Goal: Task Accomplishment & Management: Manage account settings

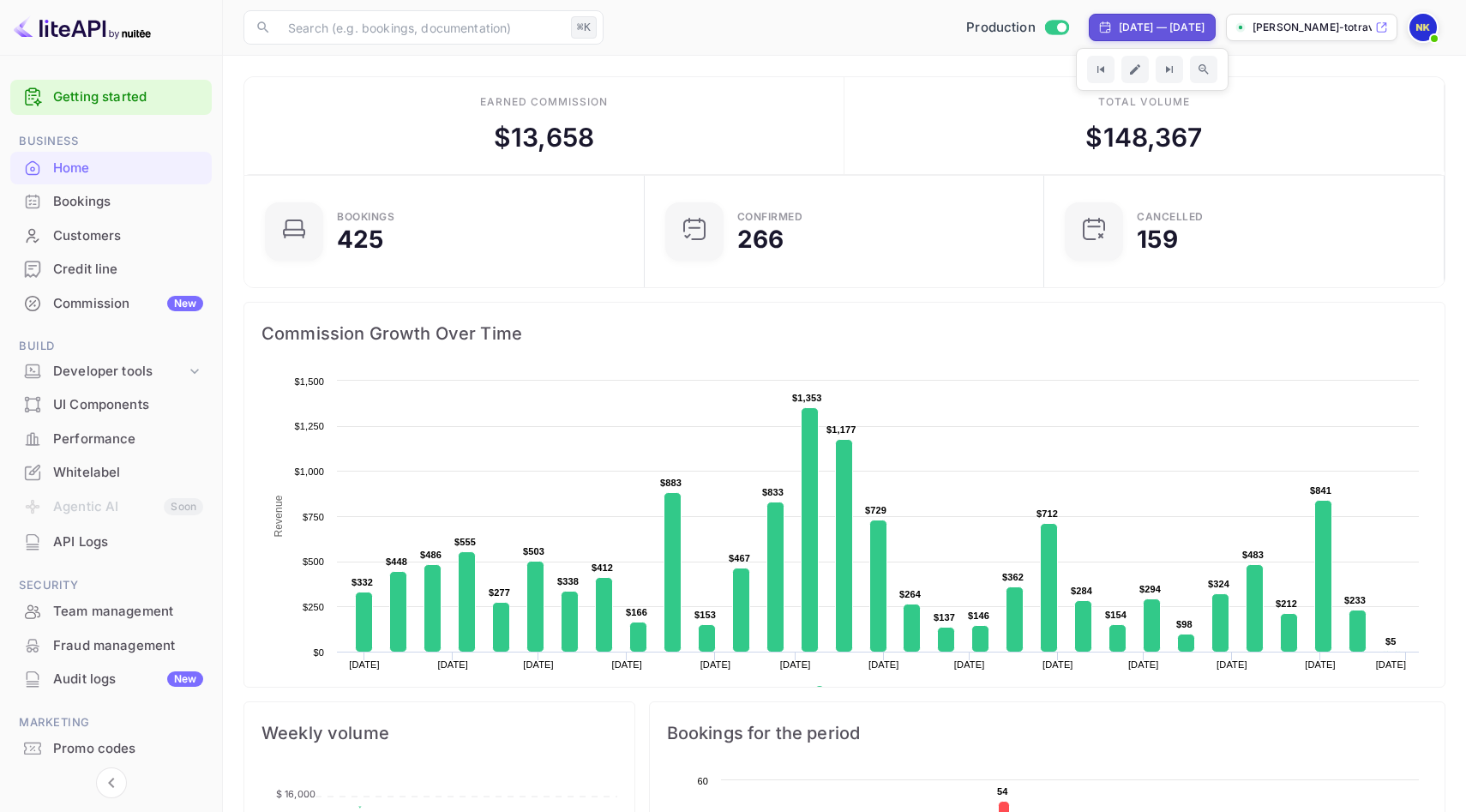
scroll to position [279, 390]
click at [1119, 27] on div "[DATE] — [DATE]" at bounding box center [1161, 27] width 86 height 15
select select "9"
select select "2024"
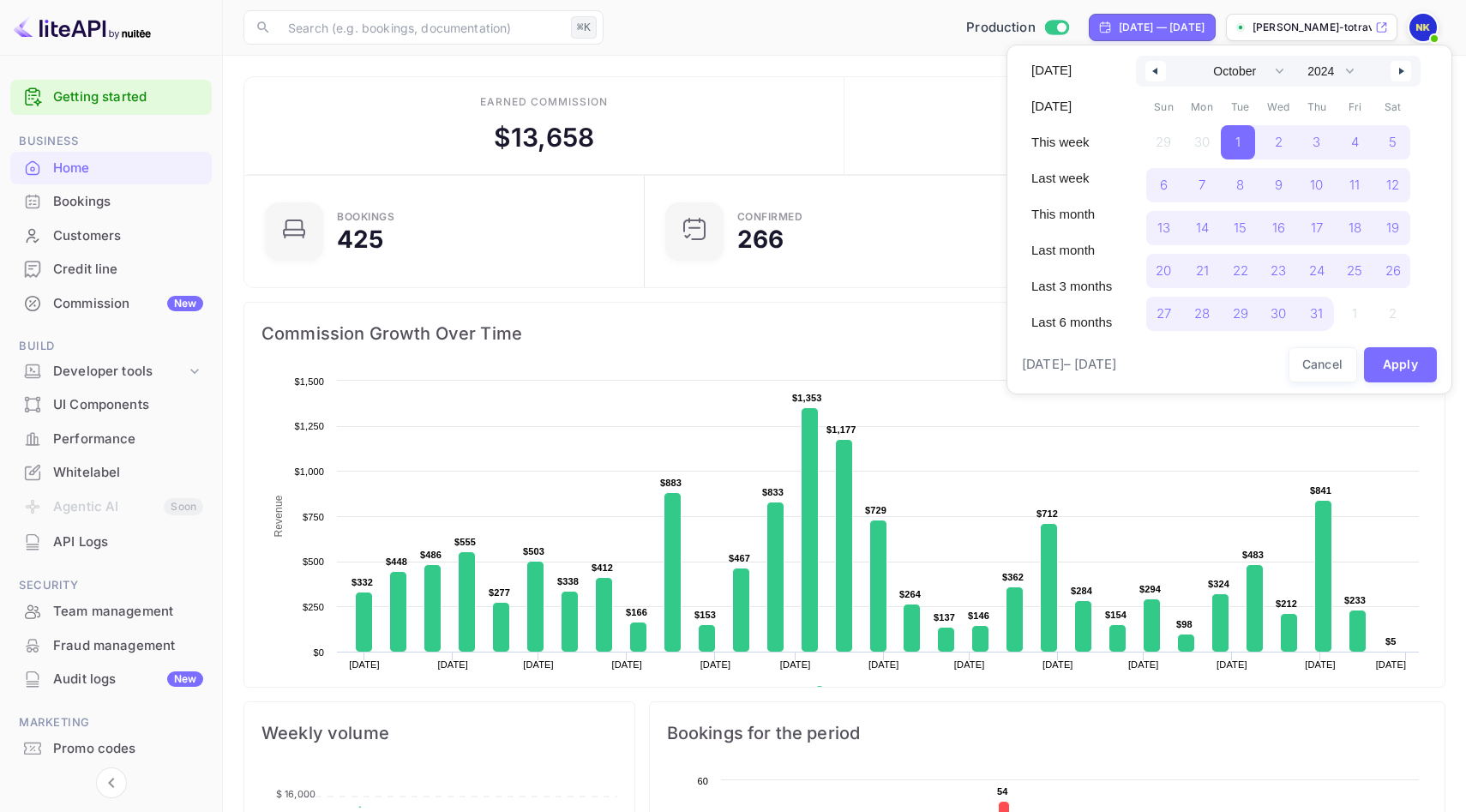
click at [1131, 19] on div at bounding box center [733, 406] width 1466 height 812
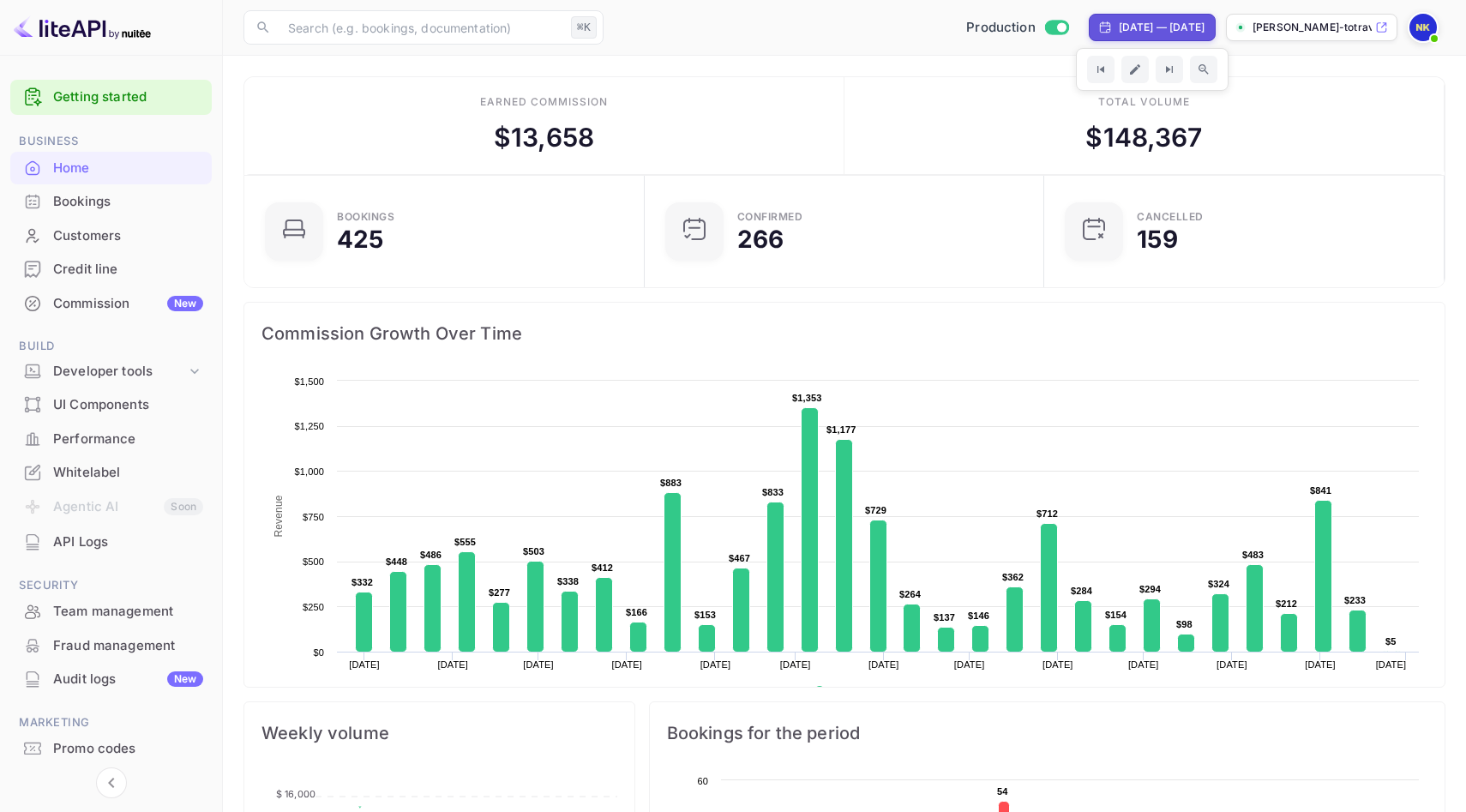
click at [1119, 20] on div "[DATE] — [DATE]" at bounding box center [1161, 27] width 86 height 15
select select "9"
select select "2024"
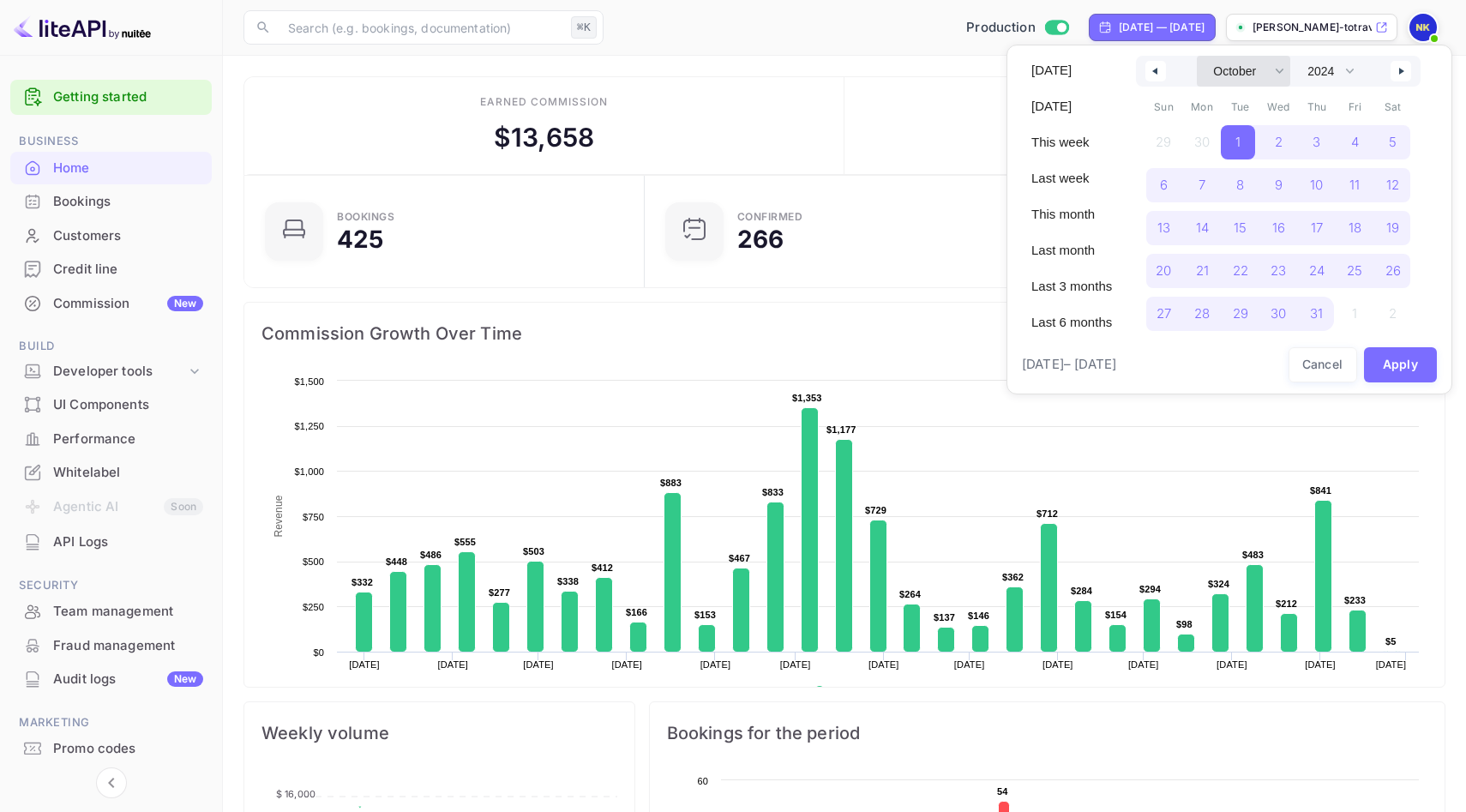
click at [1237, 65] on select "January February March April May June July August September October November De…" at bounding box center [1244, 71] width 94 height 31
select select "5"
click at [1197, 56] on select "January February March April May June July August September October November De…" at bounding box center [1244, 71] width 94 height 31
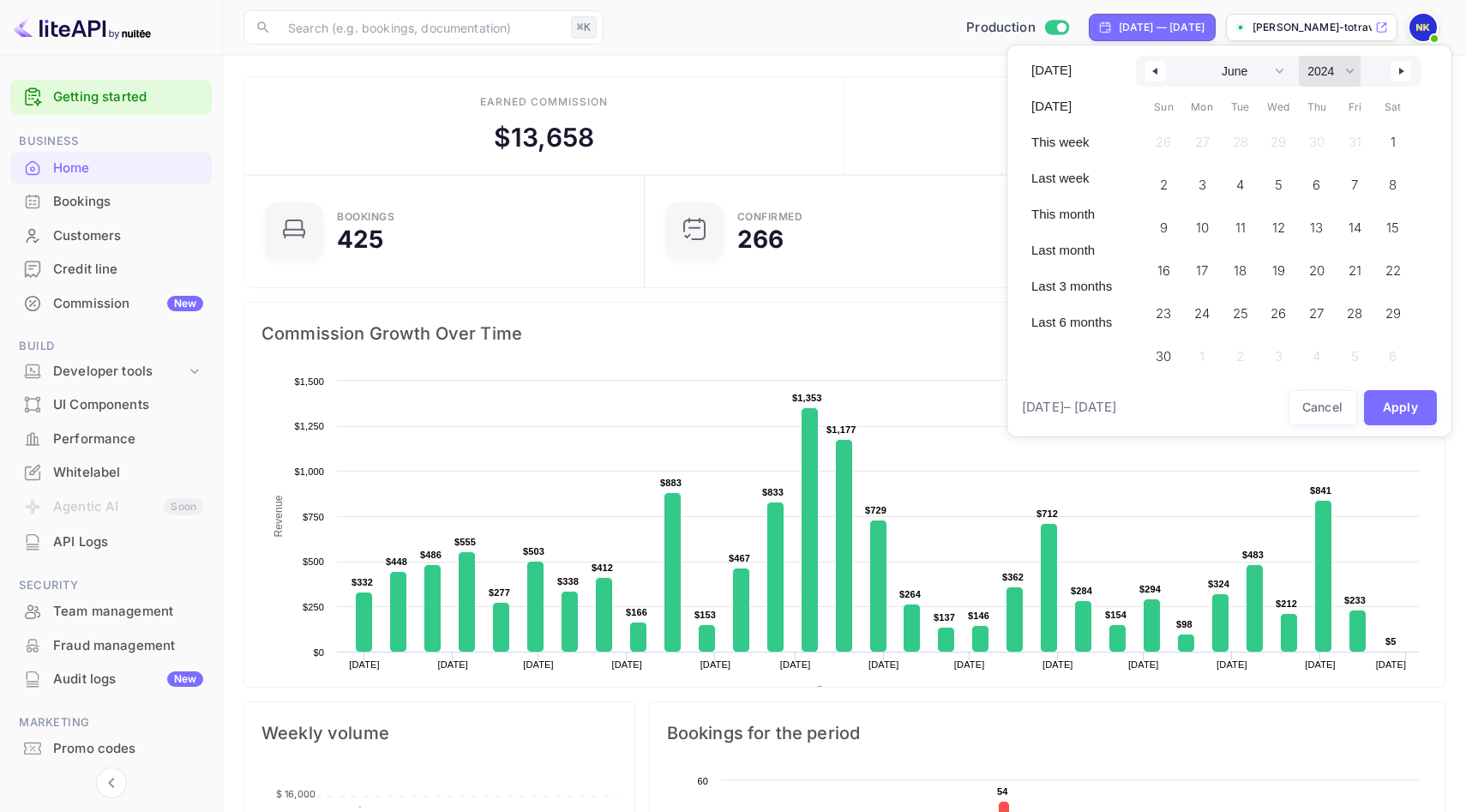
click at [1340, 67] on select "2030 2029 2028 2027 2026 2025 2024 2023 2022 2021 2020 2019 2018 2017 2016 2015…" at bounding box center [1330, 71] width 62 height 31
select select "2025"
click at [1299, 56] on select "2030 2029 2028 2027 2026 2025 2024 2023 2022 2021 2020 2019 2018 2017 2016 2015…" at bounding box center [1330, 71] width 62 height 31
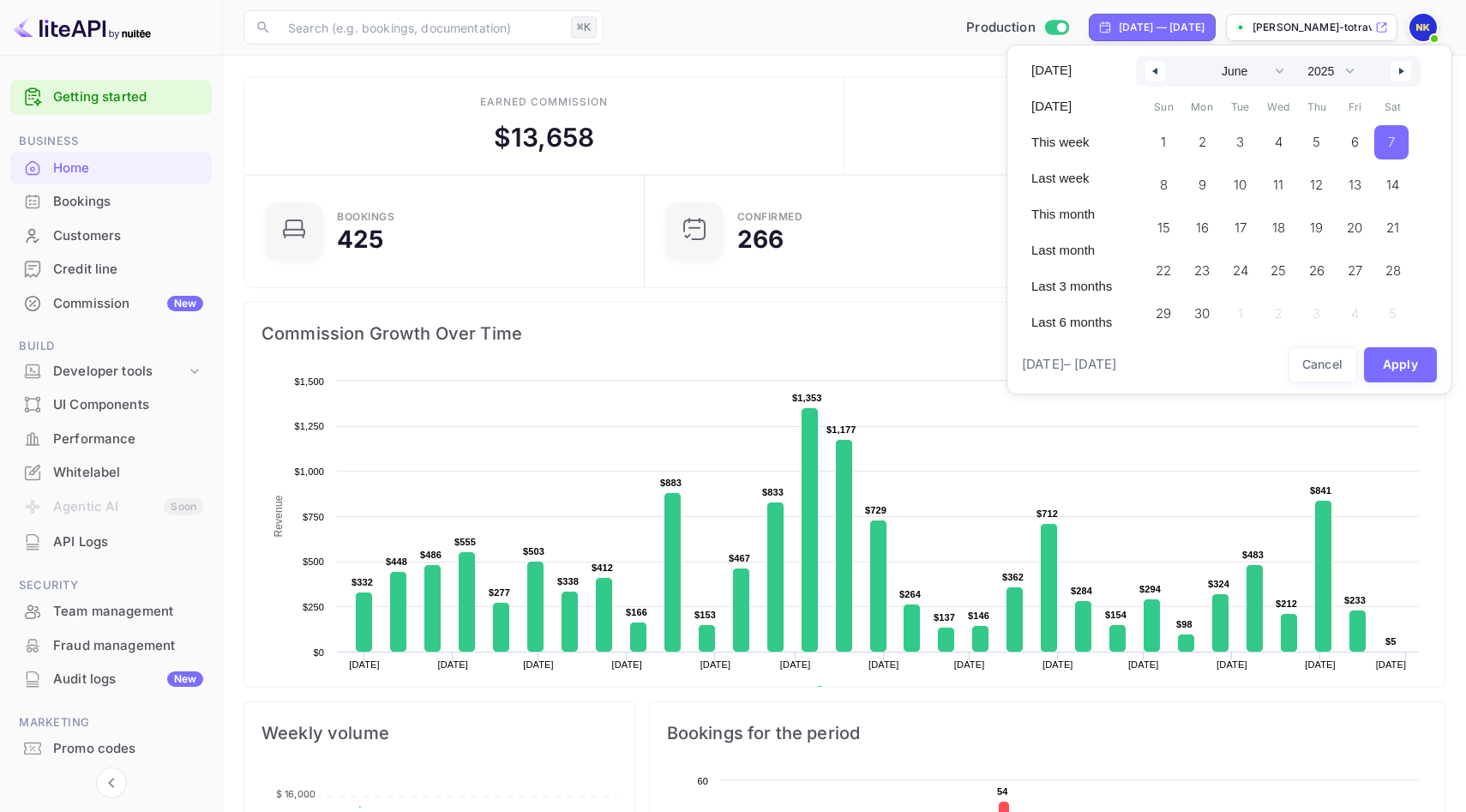
click at [1392, 141] on span "7" at bounding box center [1392, 142] width 7 height 31
click at [1404, 70] on icon "button" at bounding box center [1404, 71] width 9 height 7
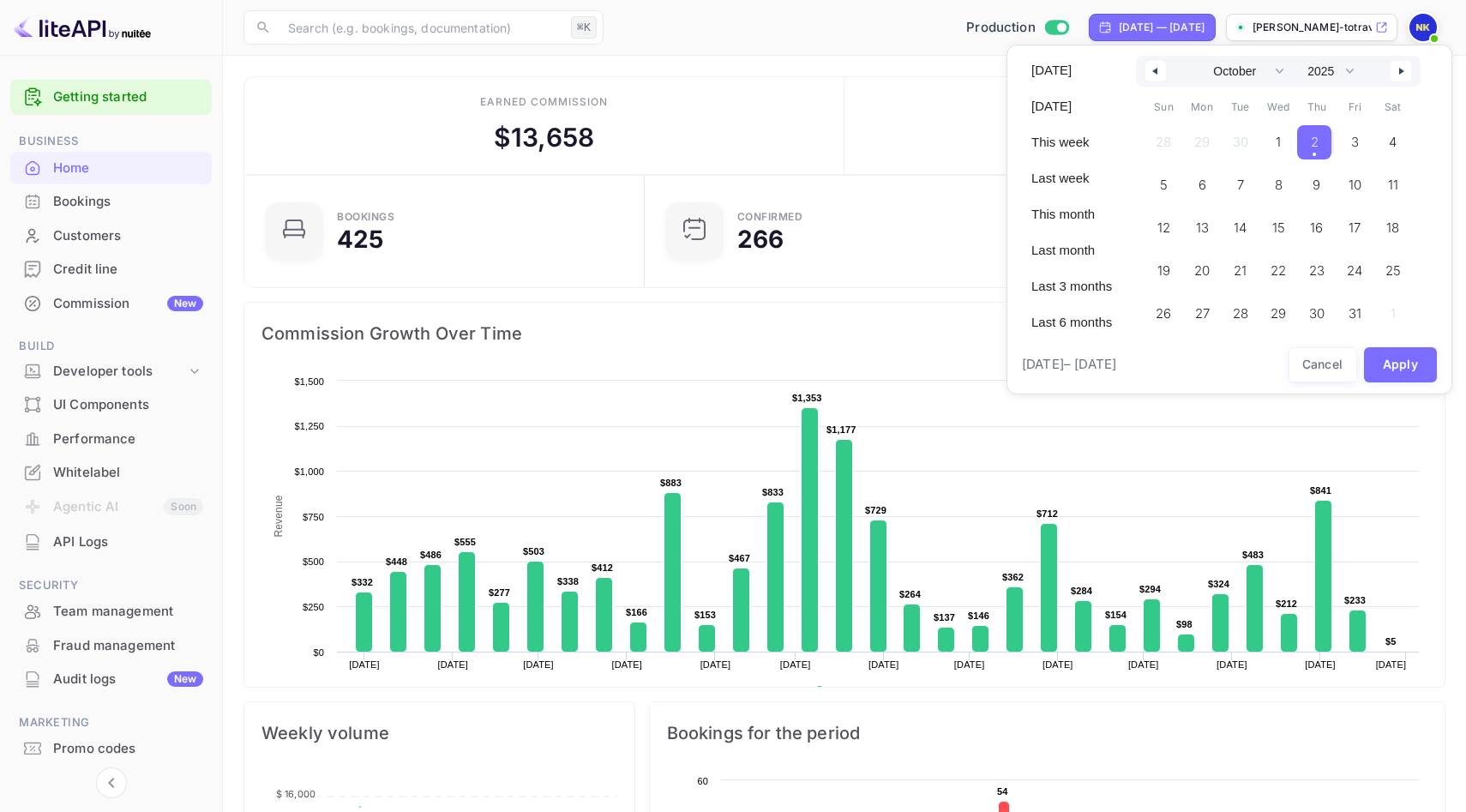
click at [1309, 138] on span "2" at bounding box center [1315, 142] width 35 height 35
click at [1394, 361] on button "Apply" at bounding box center [1400, 365] width 74 height 35
select select "5"
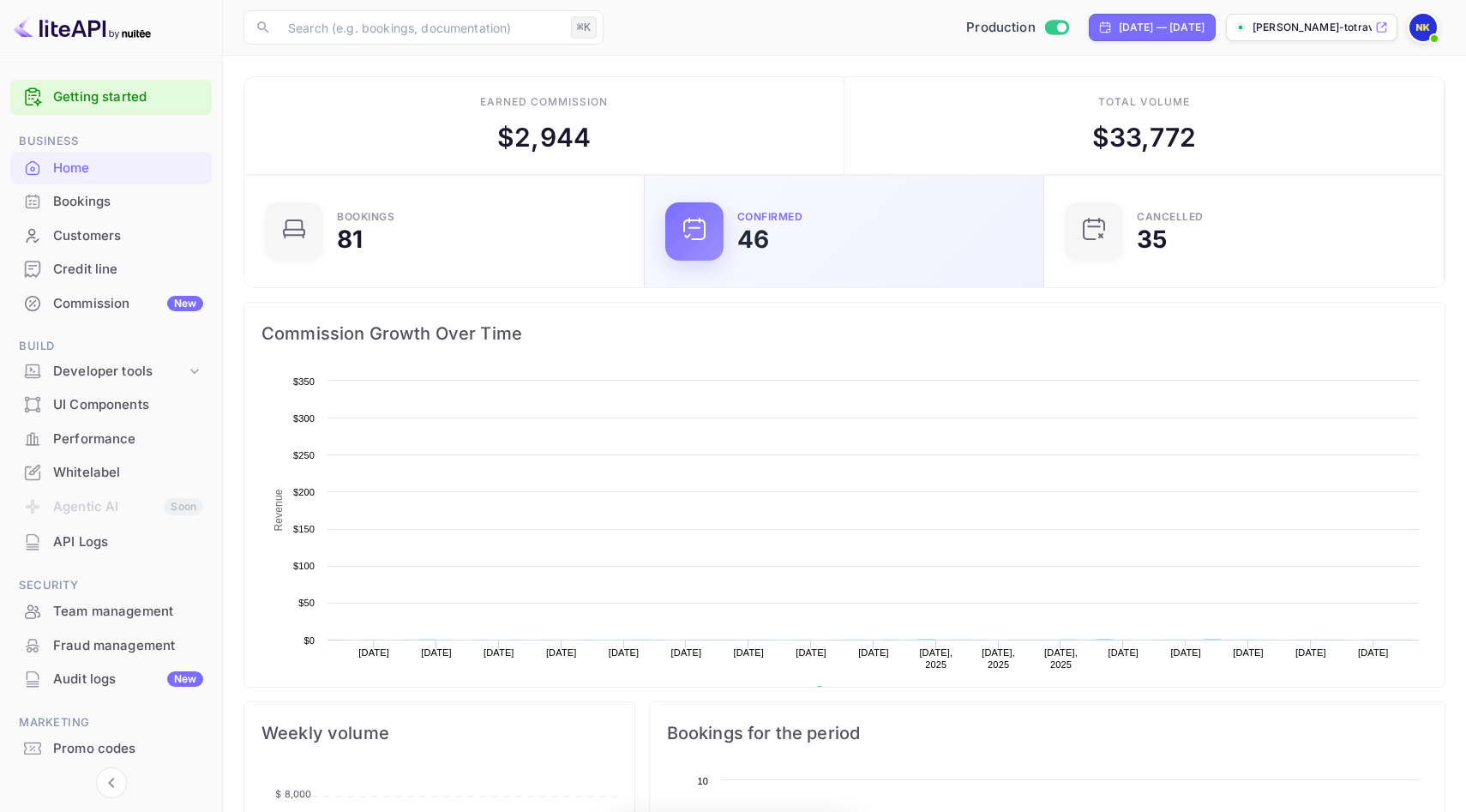
scroll to position [279, 390]
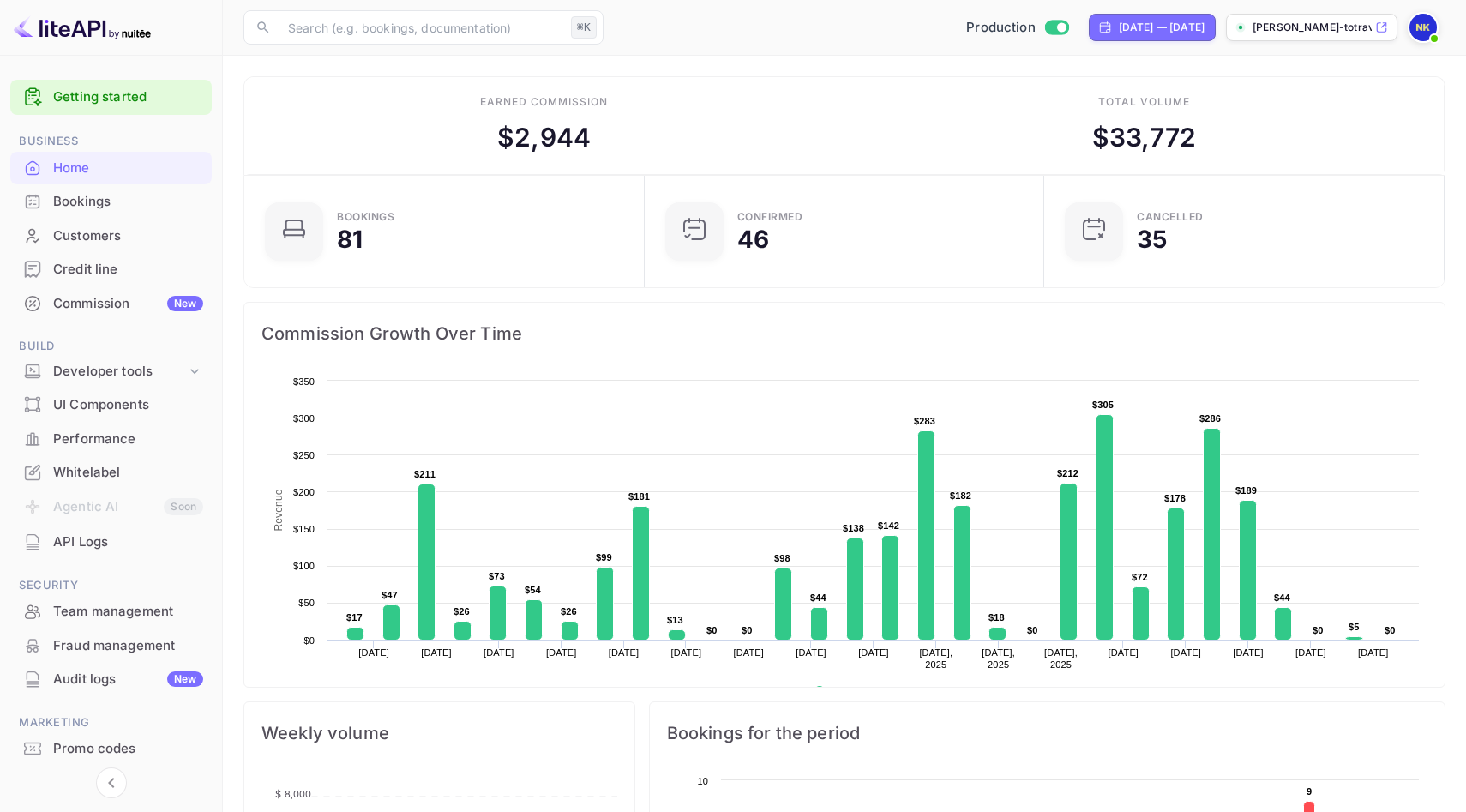
click at [94, 203] on div "Bookings" at bounding box center [128, 202] width 150 height 19
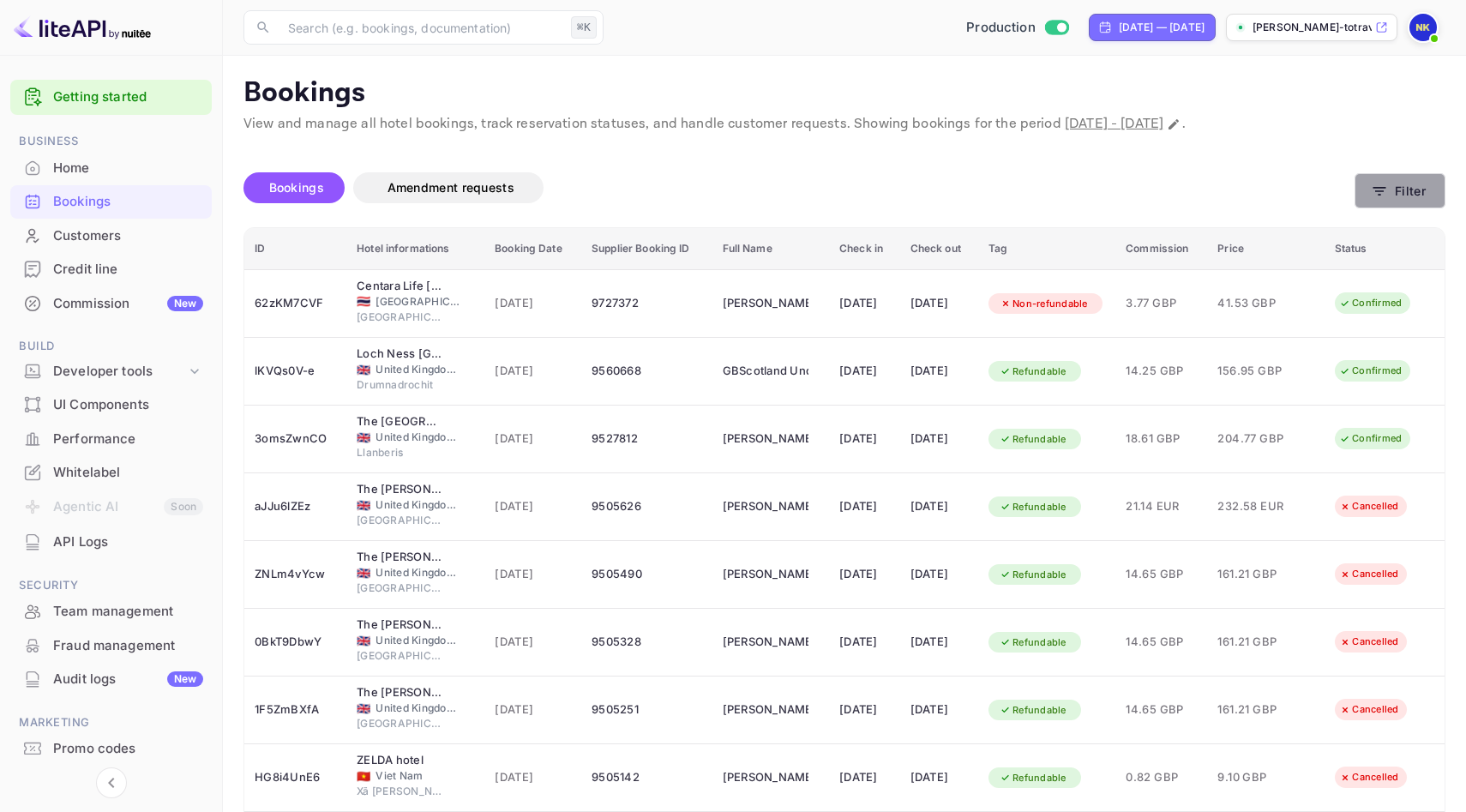
click at [1406, 193] on button "Filter" at bounding box center [1400, 191] width 91 height 35
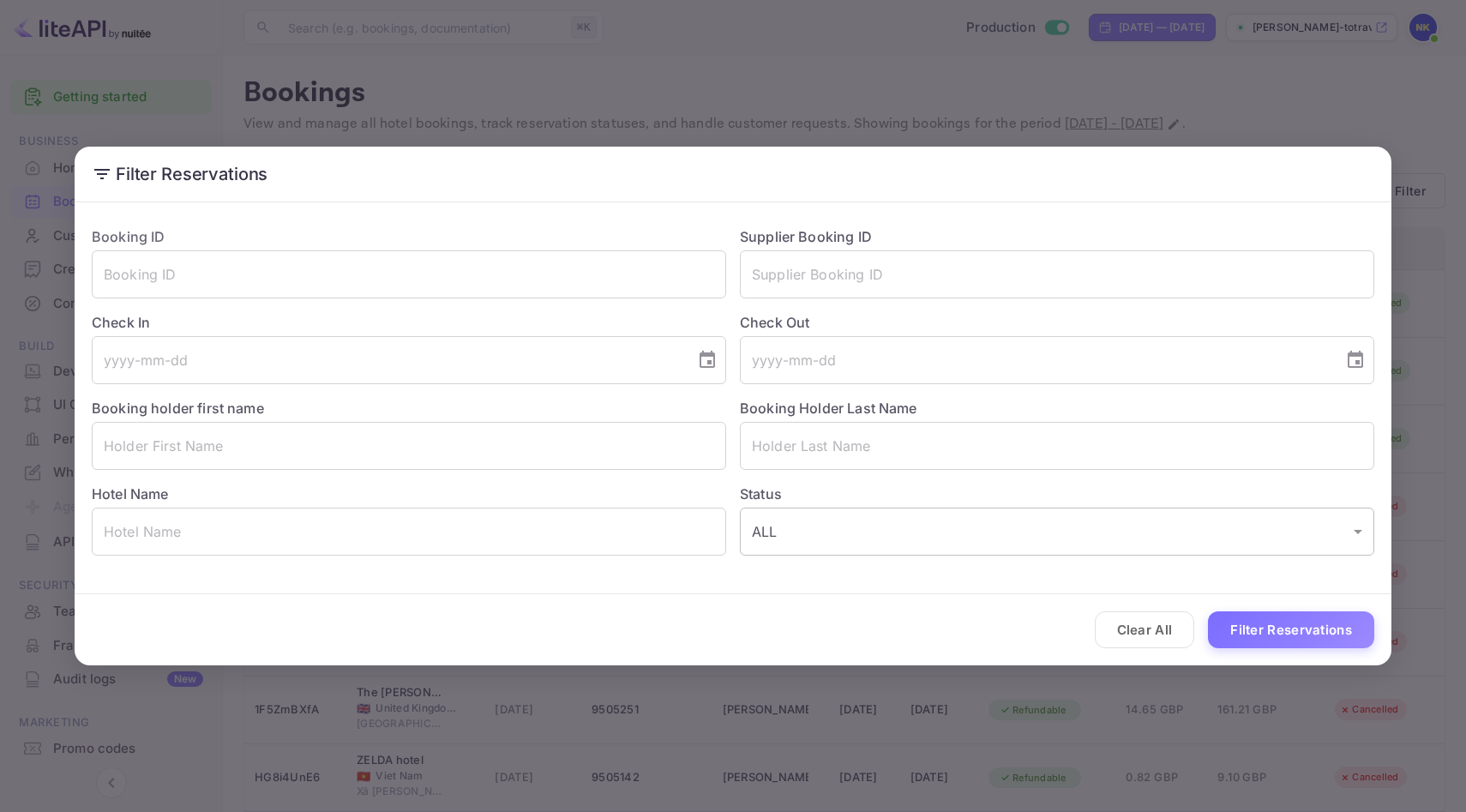
click at [865, 527] on body "Getting started Business Home Bookings Customers Credit line Commission New Bui…" at bounding box center [733, 509] width 1466 height 1019
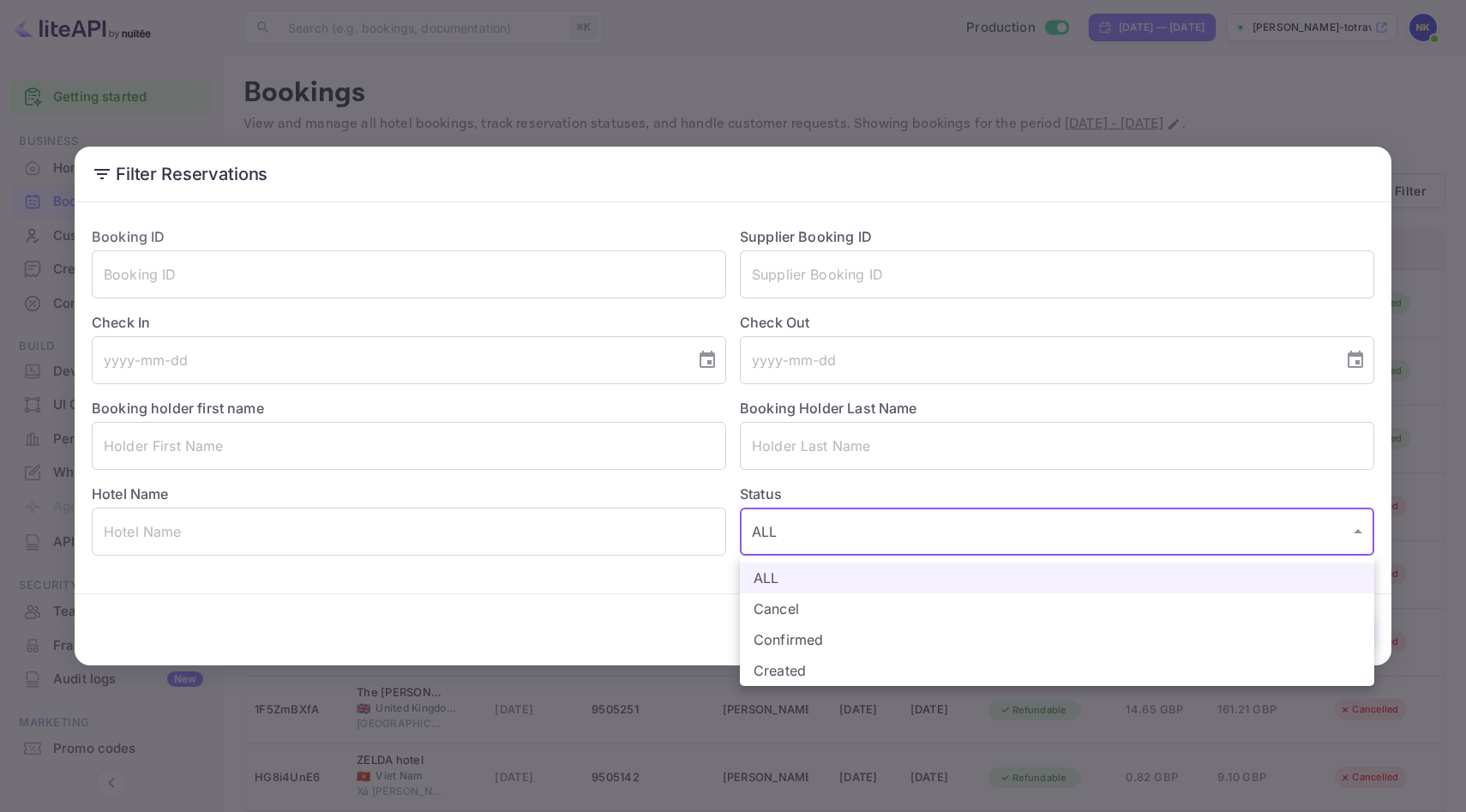
click at [836, 631] on li "Confirmed" at bounding box center [1057, 639] width 634 height 31
type input "CONFIRMED"
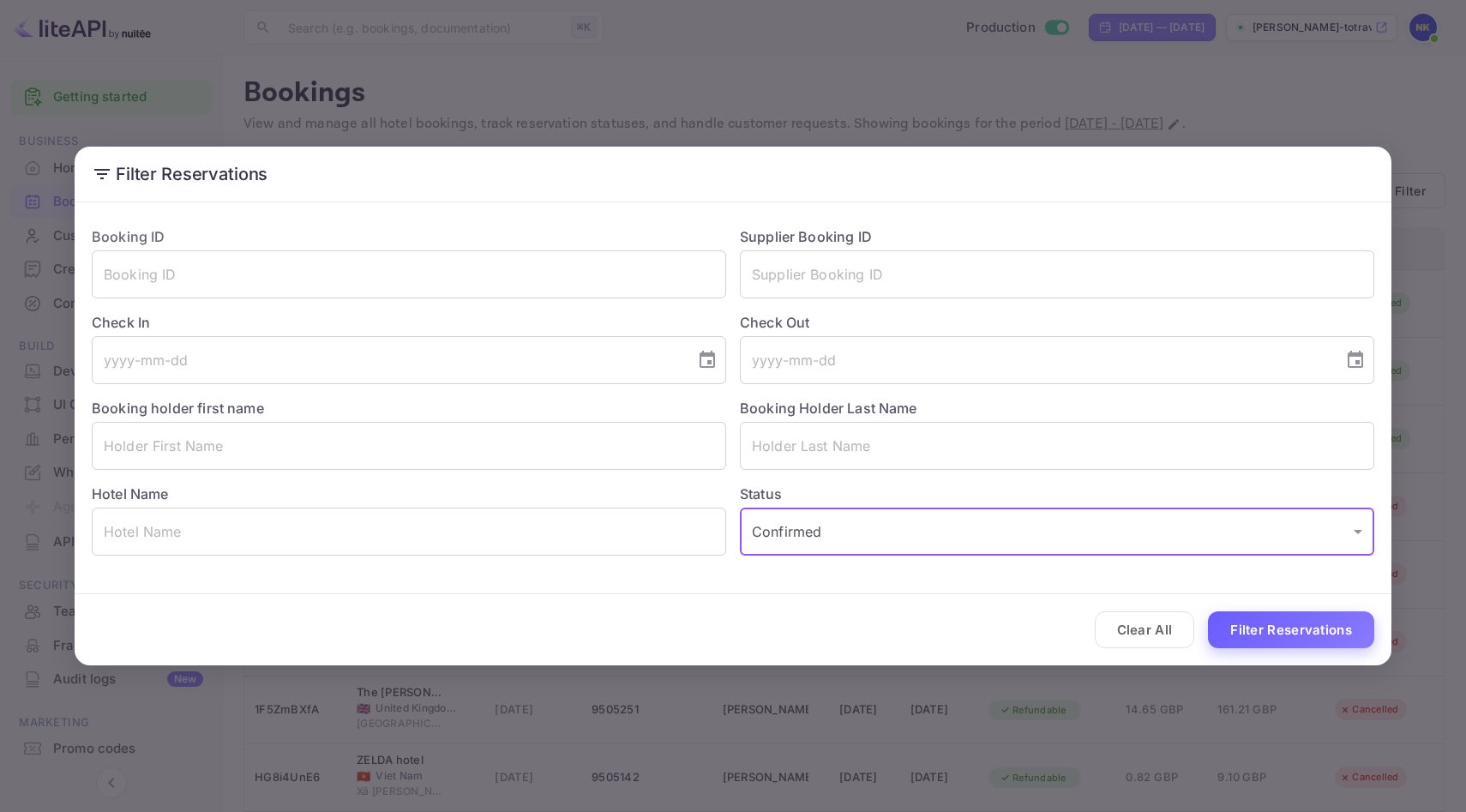
click at [1305, 619] on button "Filter Reservations" at bounding box center [1291, 630] width 167 height 37
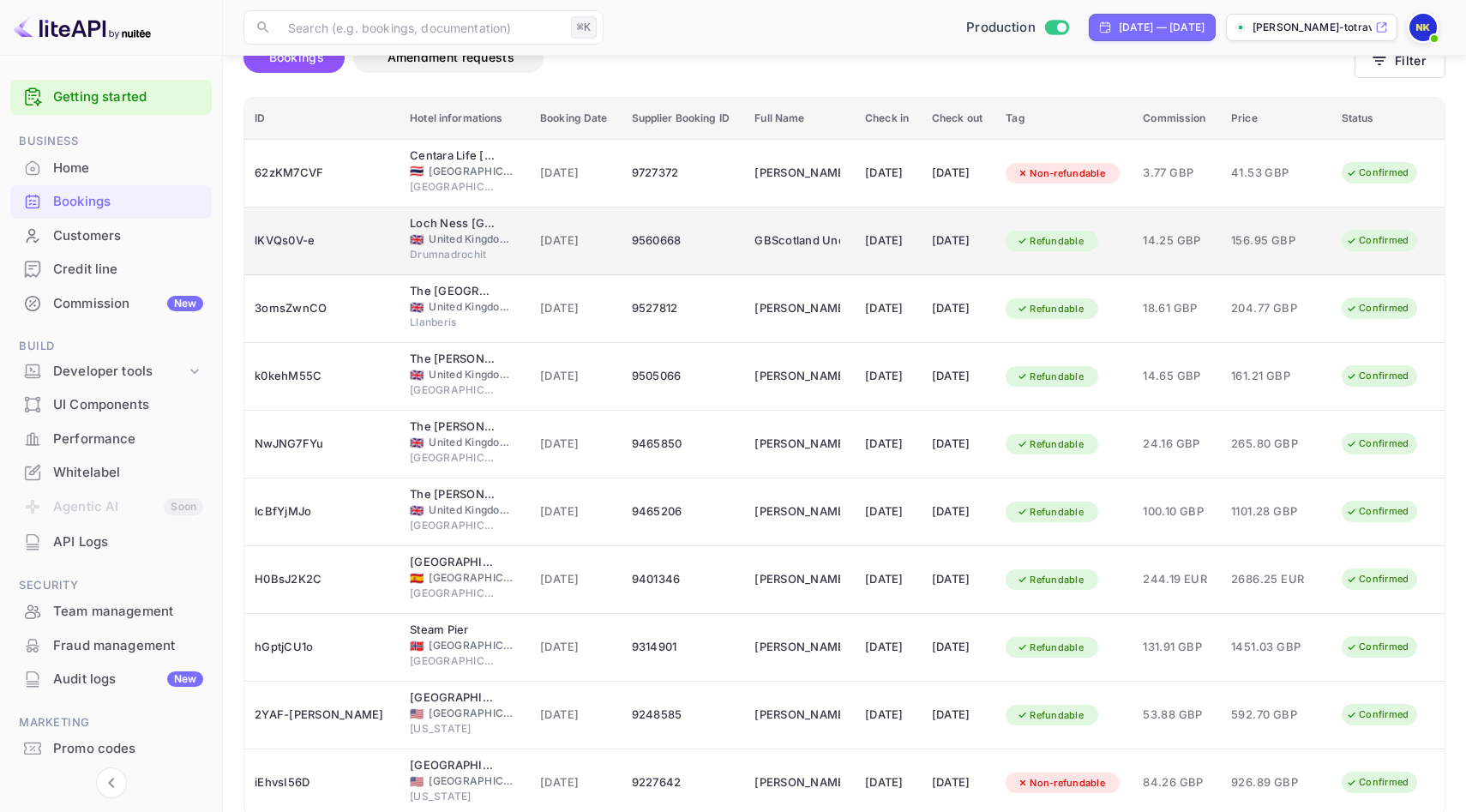
scroll to position [207, 0]
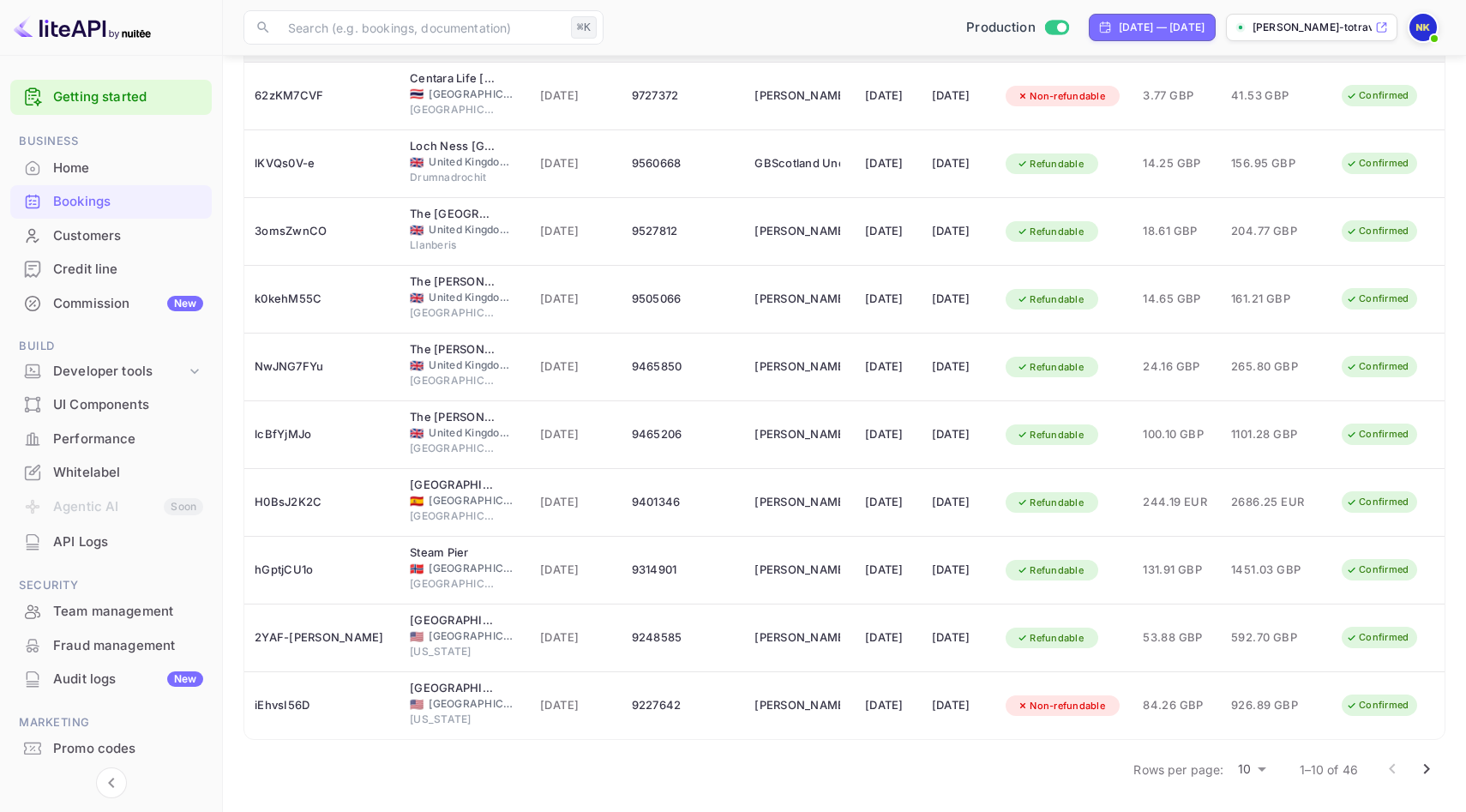
click at [1264, 777] on body "Getting started Business Home Bookings Customers Credit line Commission New Bui…" at bounding box center [733, 302] width 1466 height 1019
click at [1249, 767] on li "50" at bounding box center [1250, 756] width 41 height 20
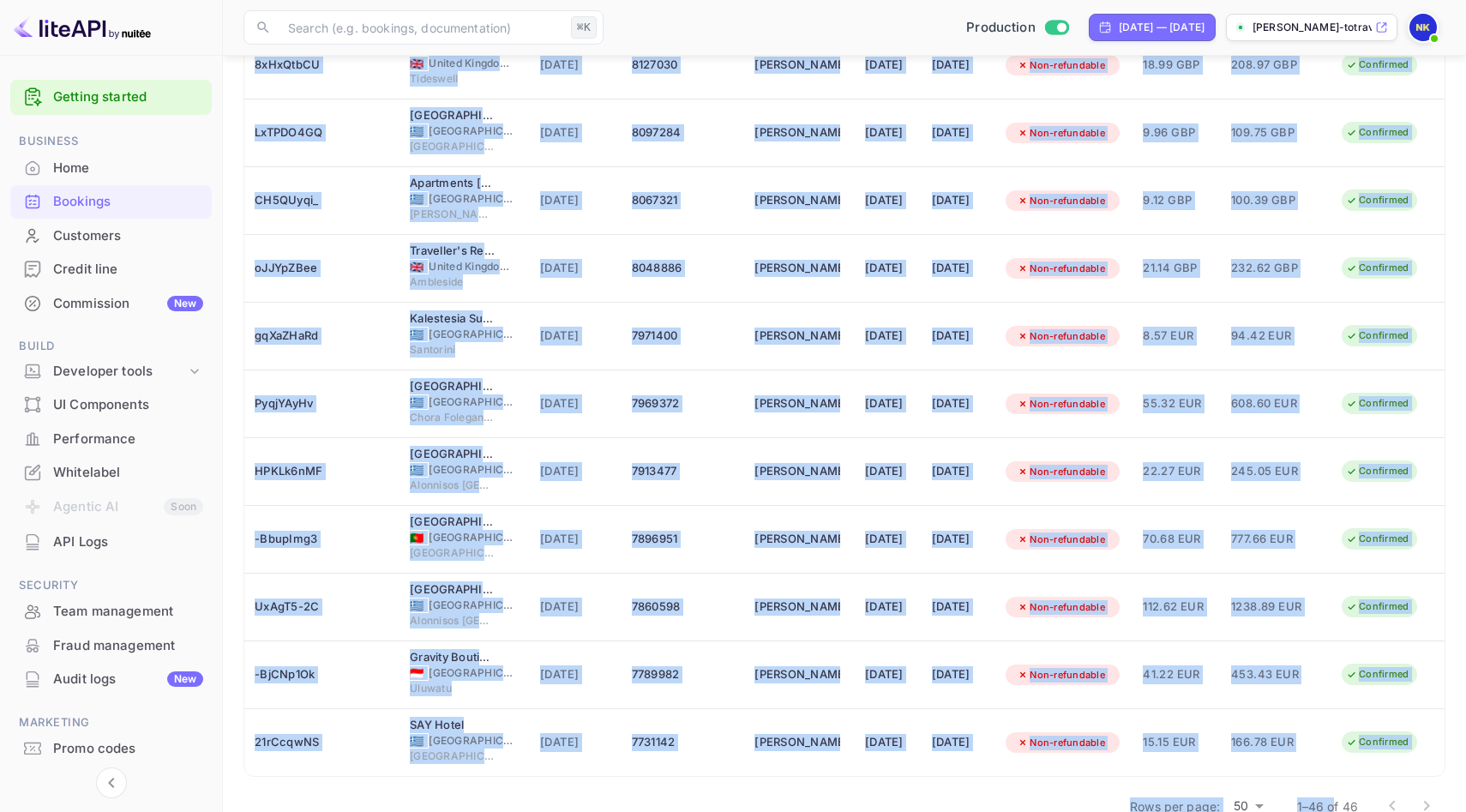
scroll to position [2645, 0]
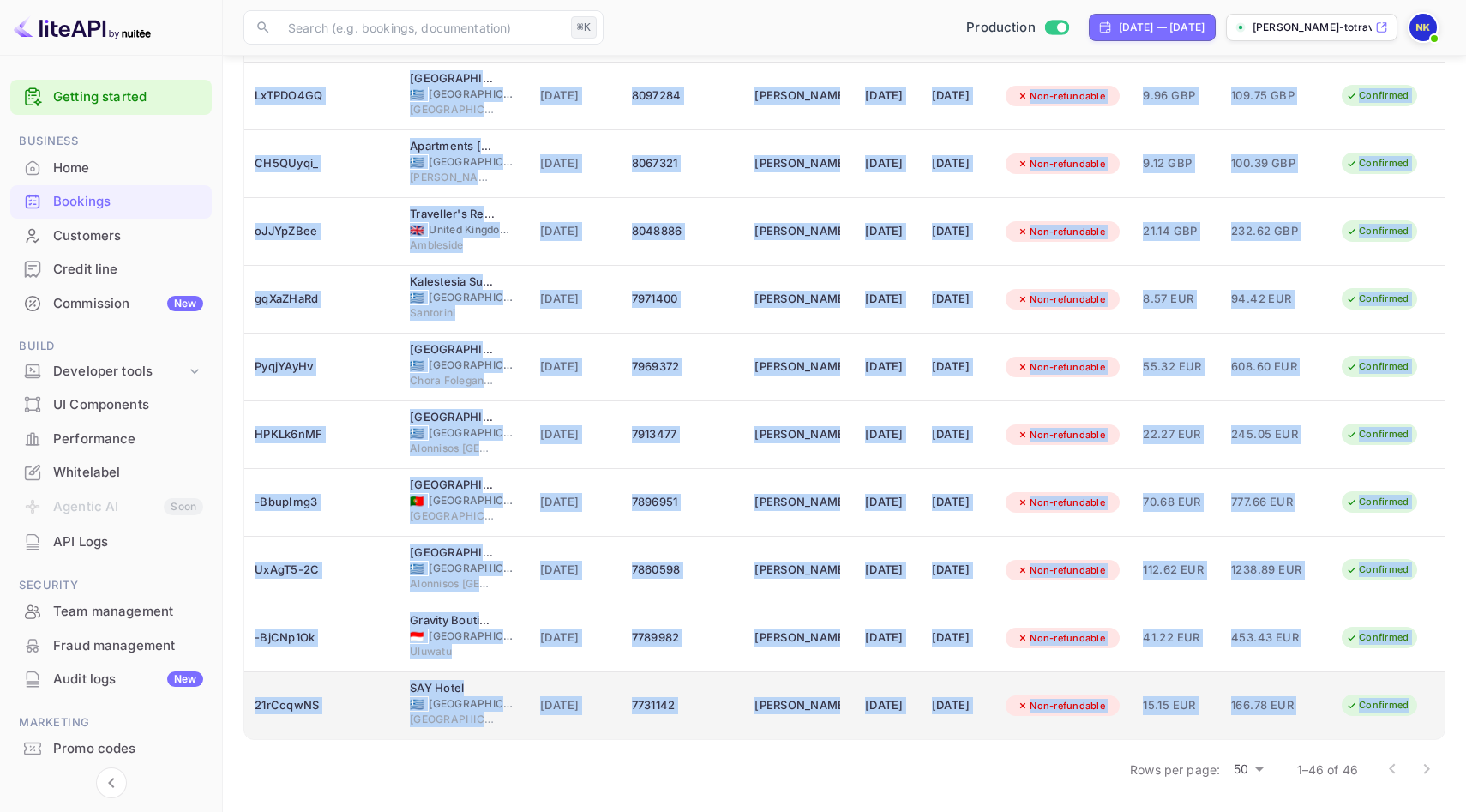
drag, startPoint x: 255, startPoint y: 244, endPoint x: 1410, endPoint y: 712, distance: 1246.2
copy table "LO Ipsum dolorsitamet Consect Adip Elitsedd Eiusmod TE Inci Utla Etdol ma Aliqu…"
